Goal: Check status

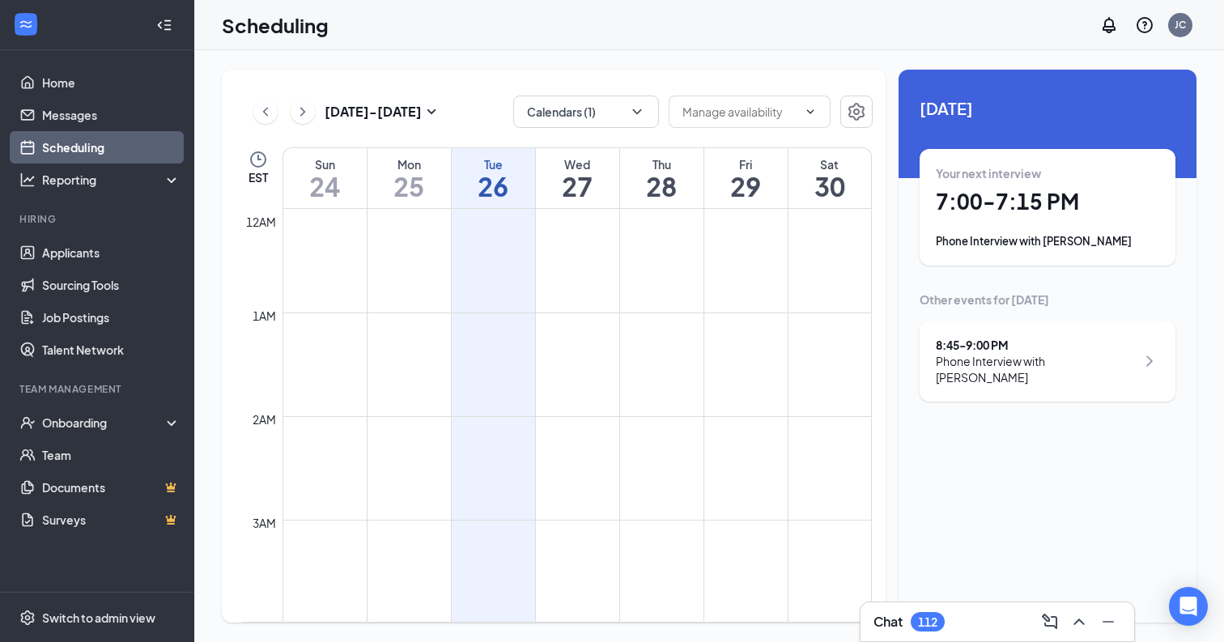
scroll to position [1854, 0]
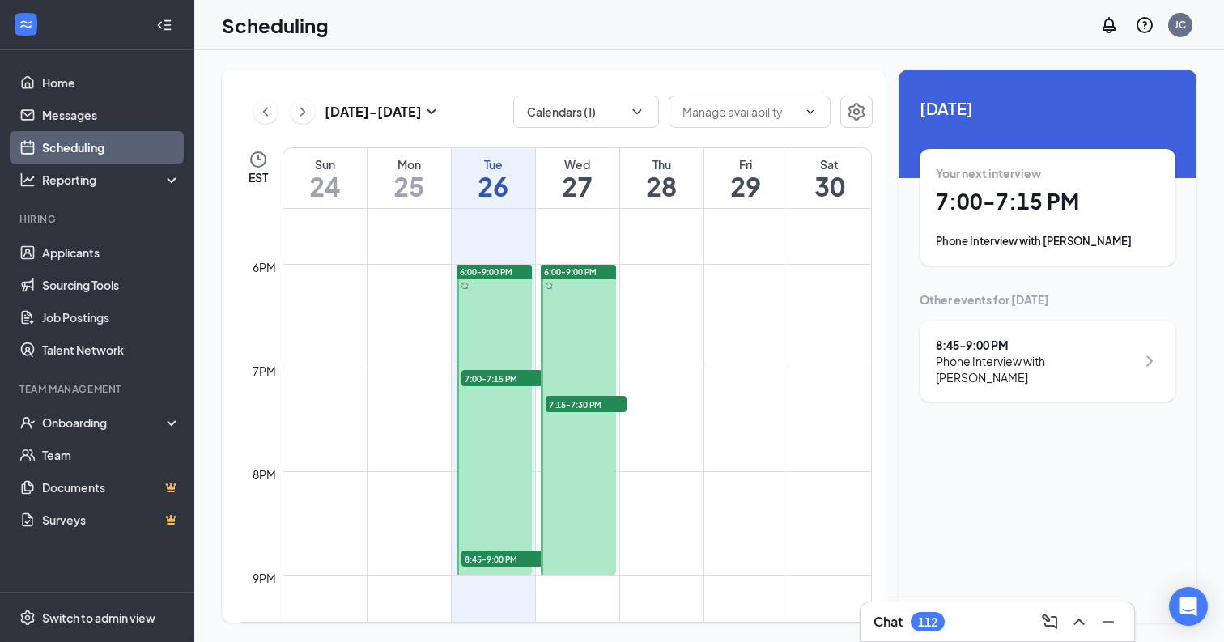
scroll to position [1827, 0]
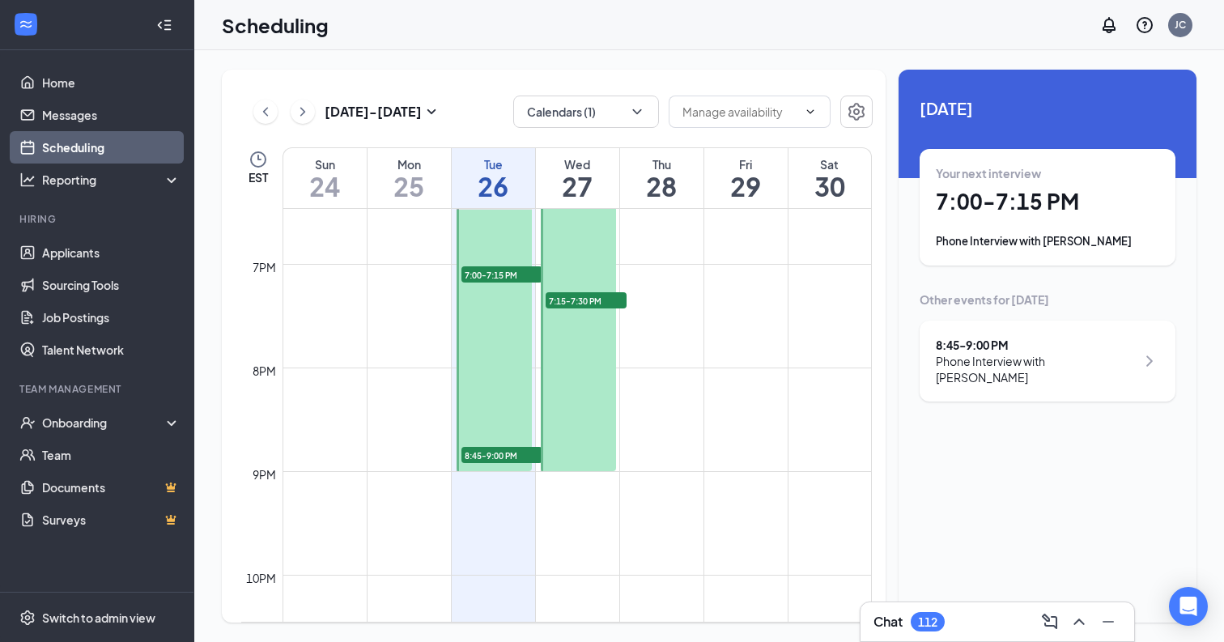
scroll to position [1905, 0]
